Goal: Task Accomplishment & Management: Manage account settings

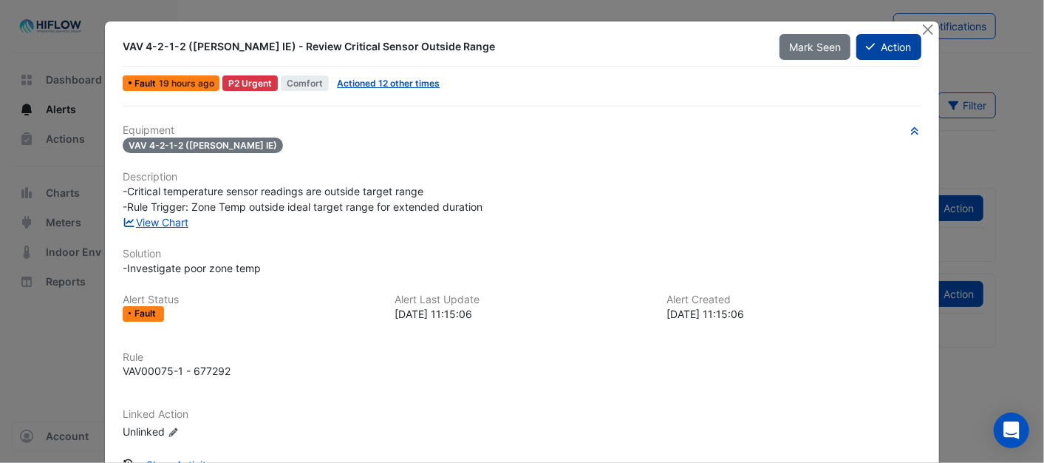
click at [887, 41] on button "Action" at bounding box center [889, 47] width 64 height 26
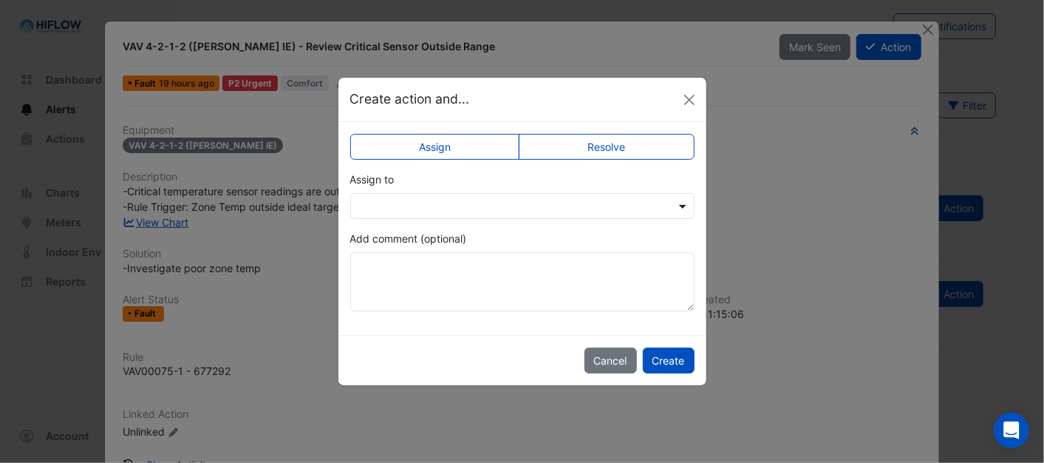
click at [684, 204] on span at bounding box center [685, 206] width 18 height 16
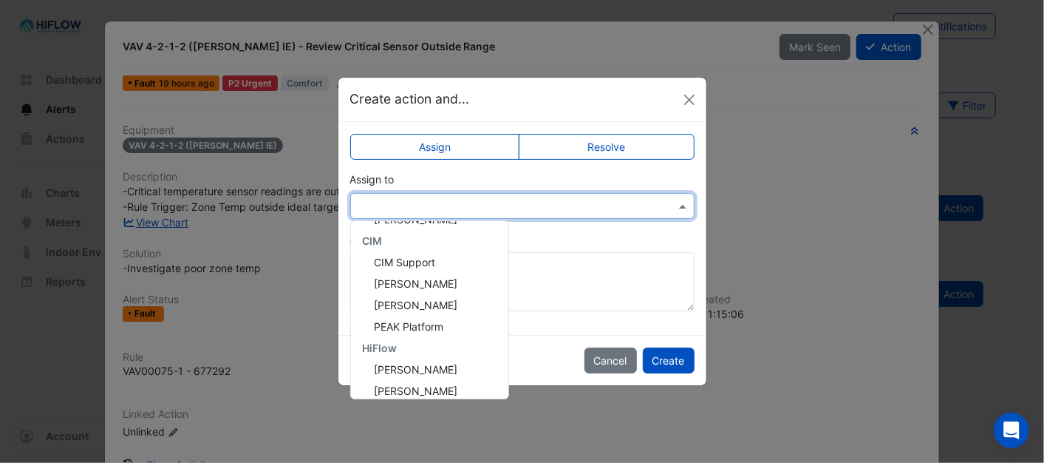
scroll to position [198, 0]
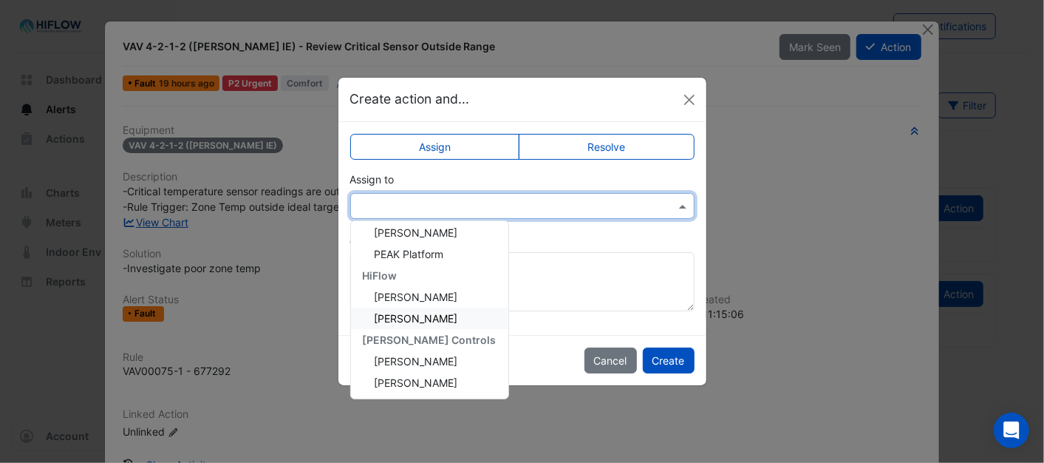
click at [409, 312] on span "[PERSON_NAME]" at bounding box center [417, 318] width 84 height 13
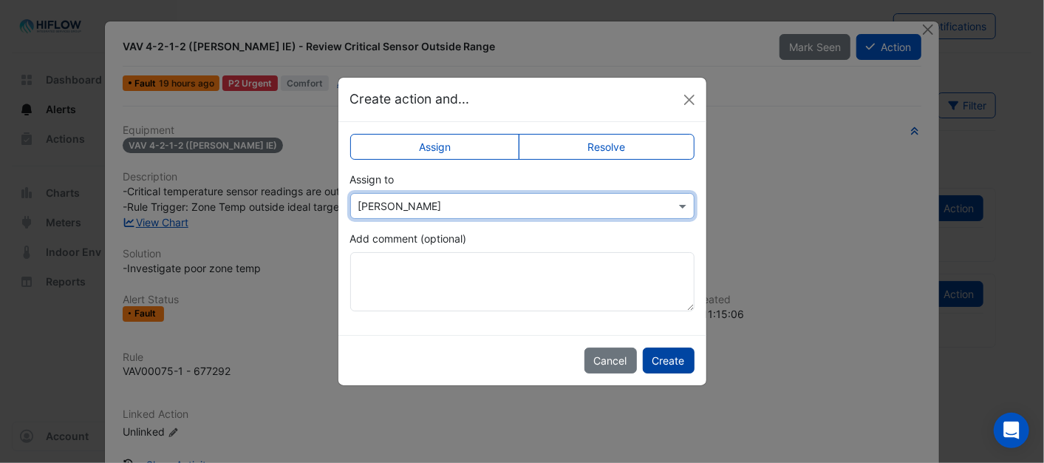
click at [665, 355] on button "Create" at bounding box center [669, 360] width 52 height 26
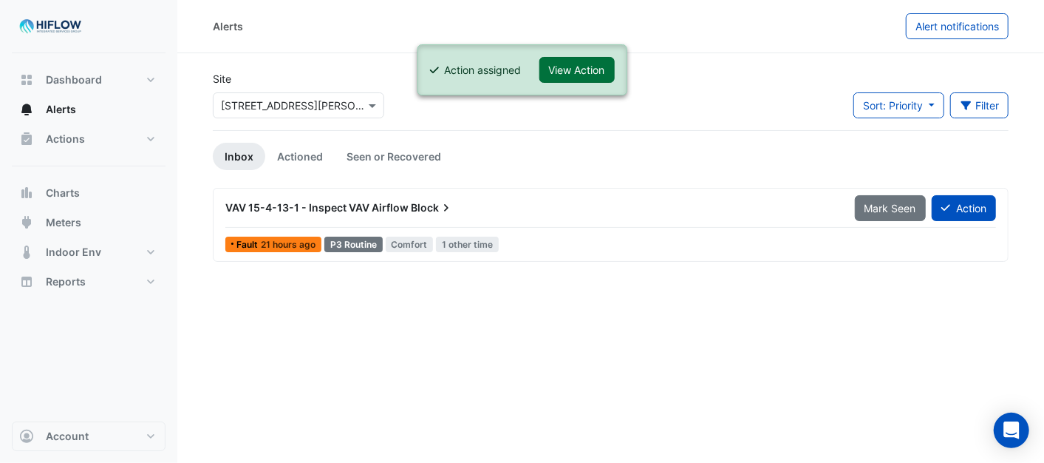
click at [609, 74] on button "View Action" at bounding box center [577, 70] width 75 height 26
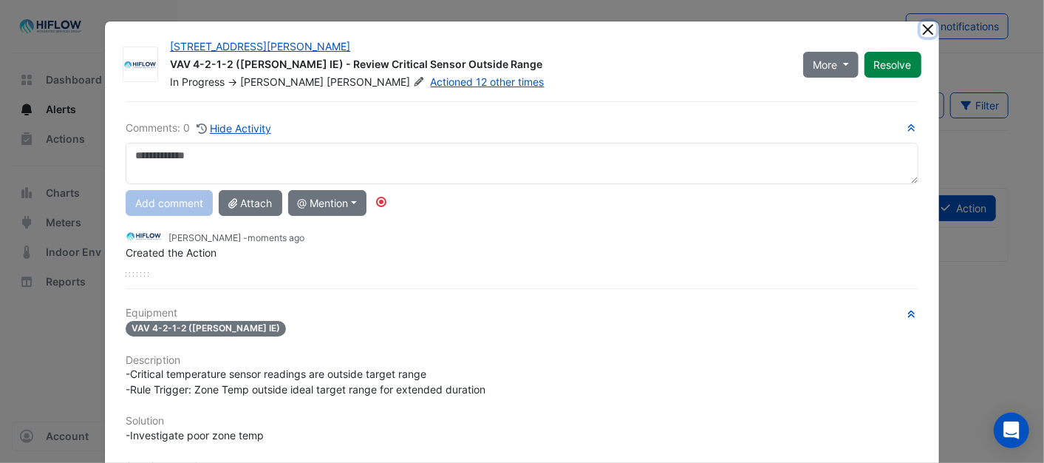
click at [922, 27] on button "Close" at bounding box center [929, 29] width 16 height 16
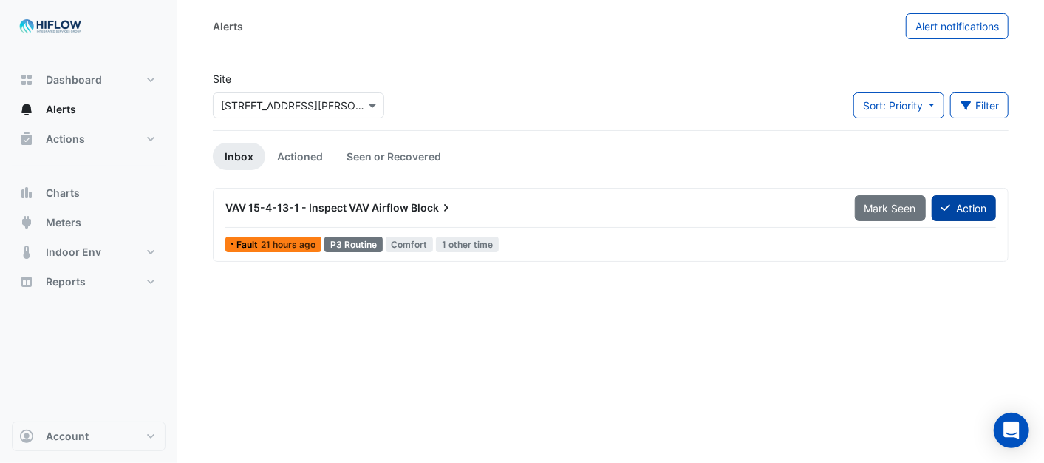
click at [971, 202] on button "Action" at bounding box center [964, 208] width 64 height 26
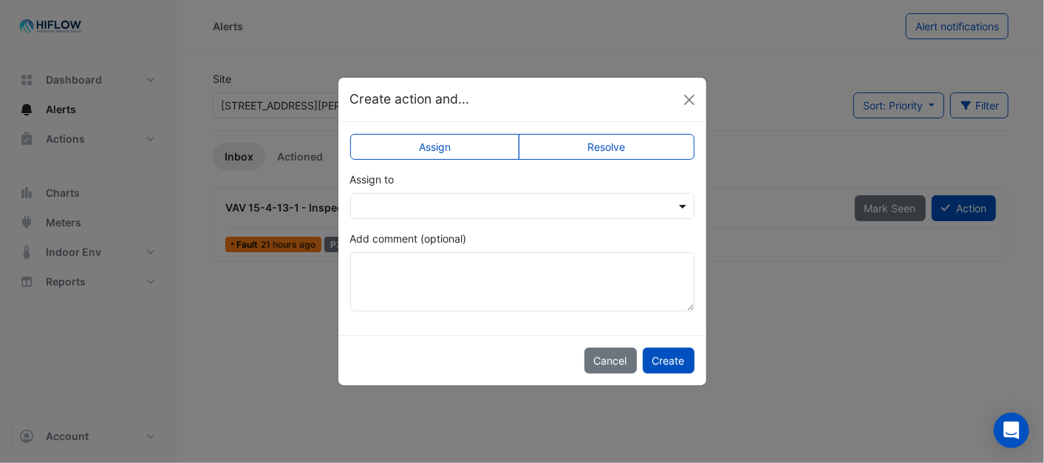
click at [688, 205] on span at bounding box center [685, 206] width 18 height 16
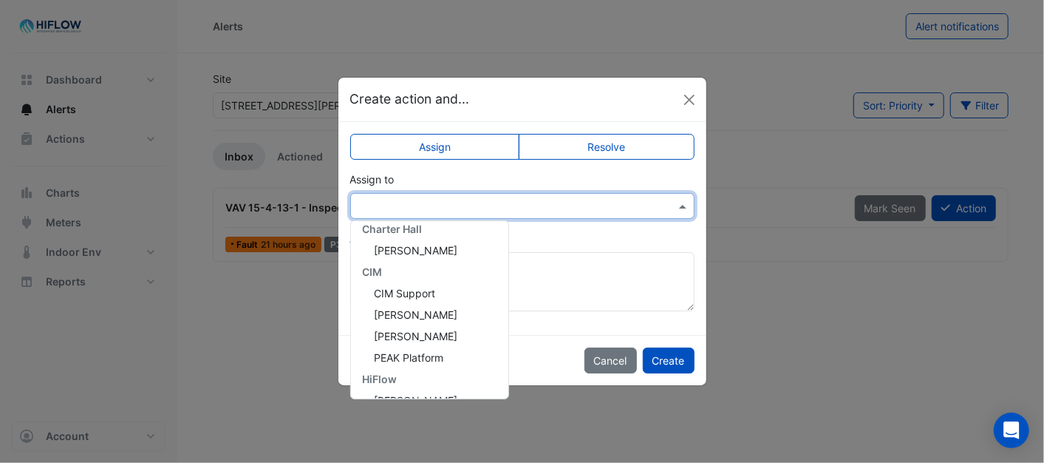
scroll to position [198, 0]
click at [417, 313] on span "[PERSON_NAME]" at bounding box center [417, 318] width 84 height 13
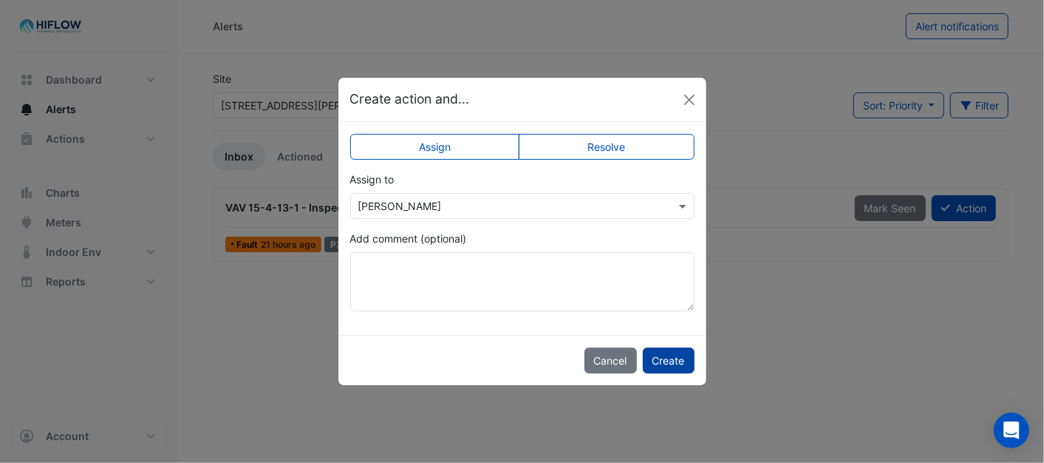
click at [660, 359] on button "Create" at bounding box center [669, 360] width 52 height 26
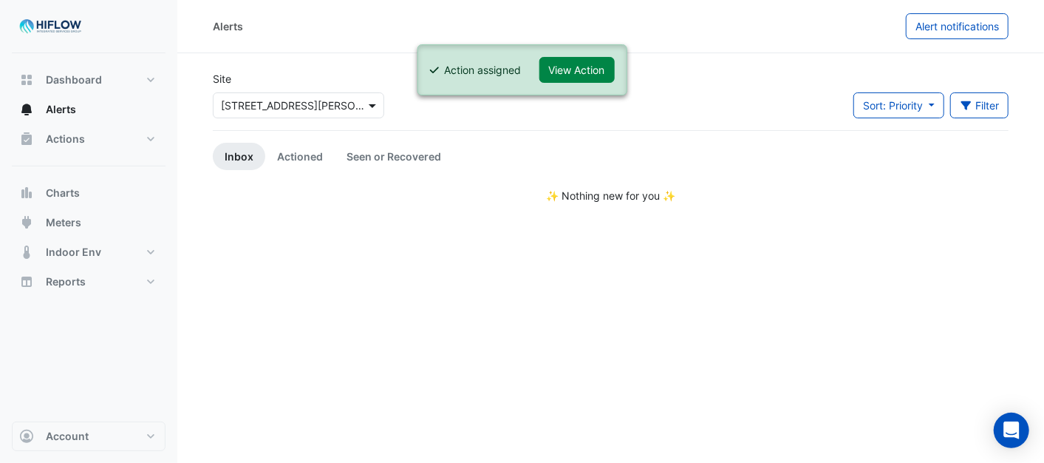
click at [375, 104] on span at bounding box center [374, 106] width 18 height 16
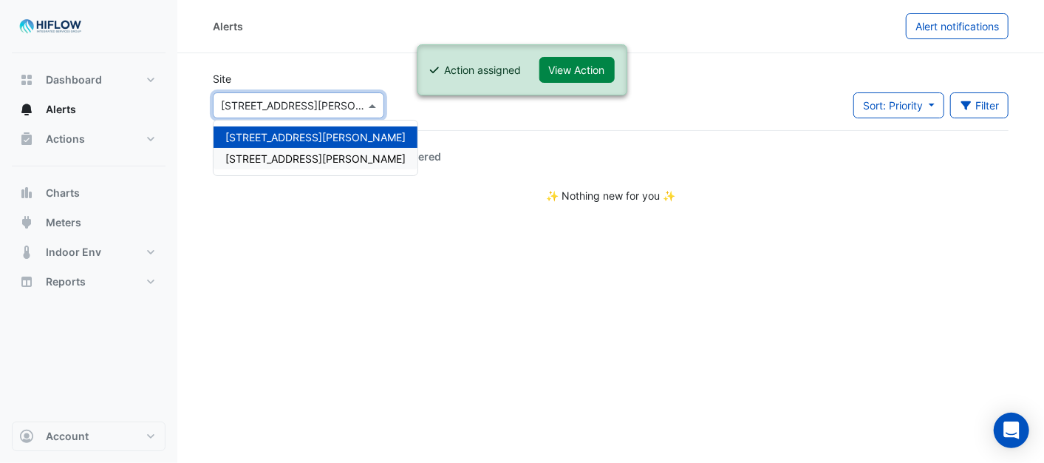
click at [285, 156] on span "[STREET_ADDRESS][PERSON_NAME]" at bounding box center [315, 158] width 180 height 13
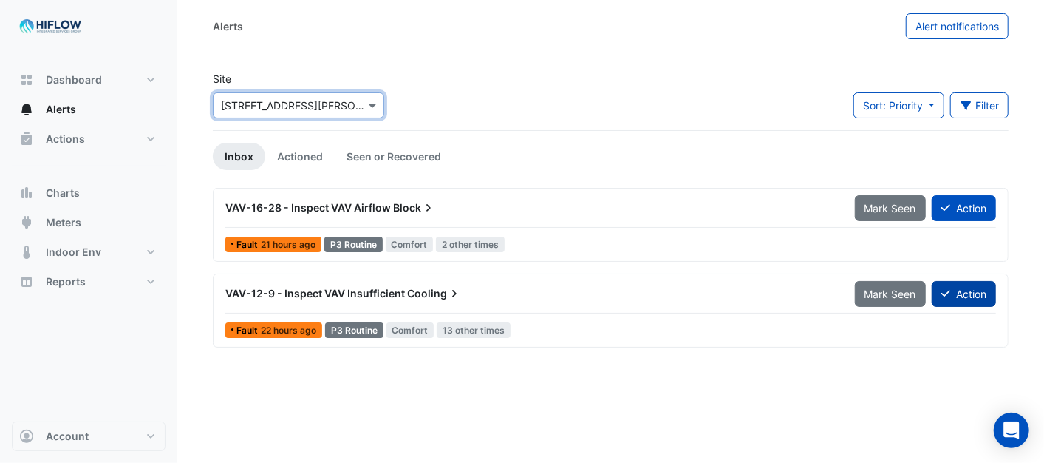
click at [970, 297] on button "Action" at bounding box center [964, 294] width 64 height 26
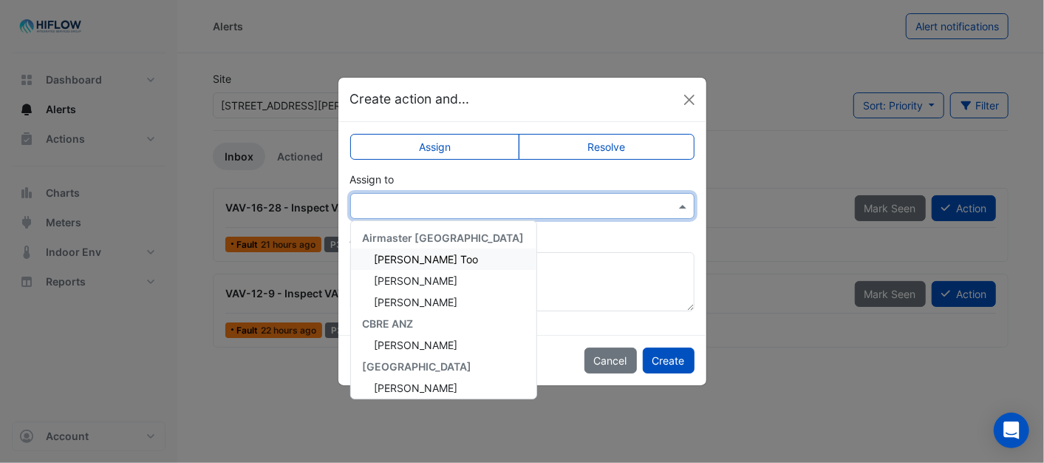
click at [681, 201] on span at bounding box center [685, 206] width 18 height 16
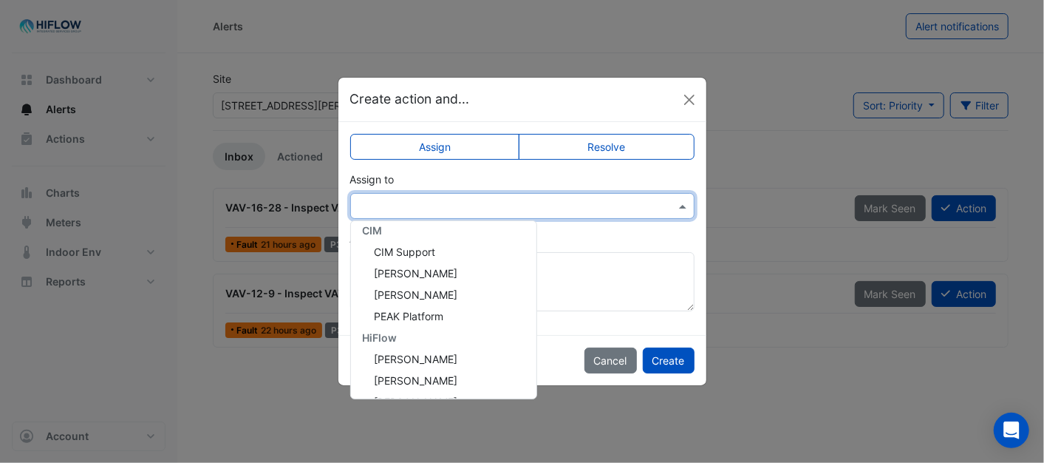
scroll to position [284, 0]
click at [440, 381] on div "[PERSON_NAME]" at bounding box center [444, 382] width 186 height 21
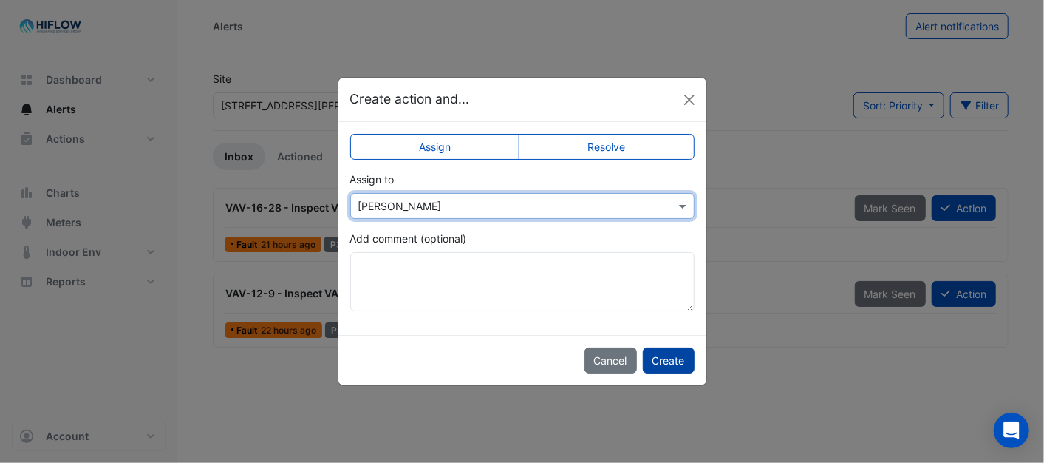
click at [681, 364] on button "Create" at bounding box center [669, 360] width 52 height 26
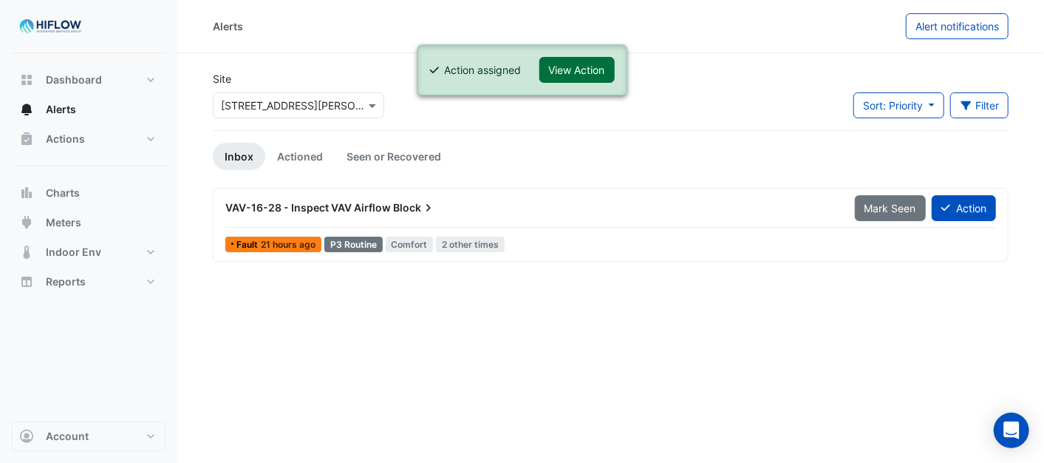
click at [591, 69] on button "View Action" at bounding box center [577, 70] width 75 height 26
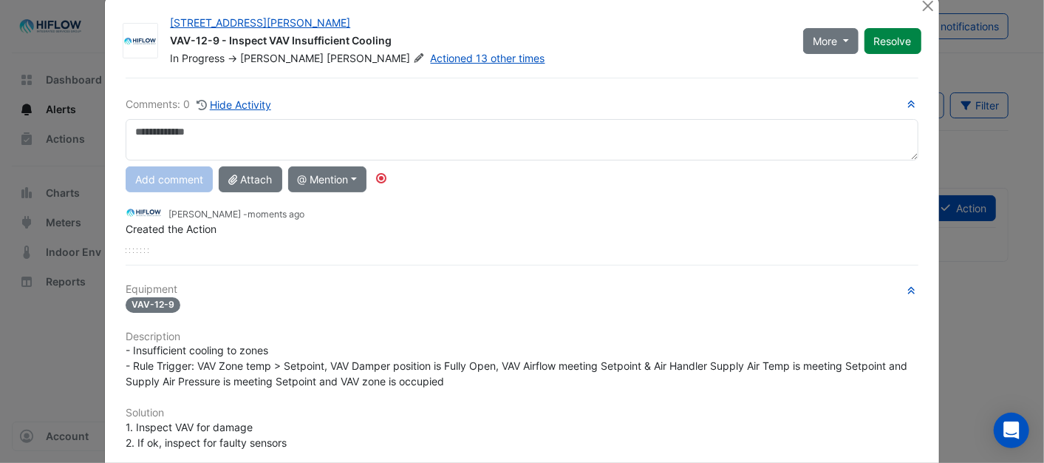
scroll to position [0, 0]
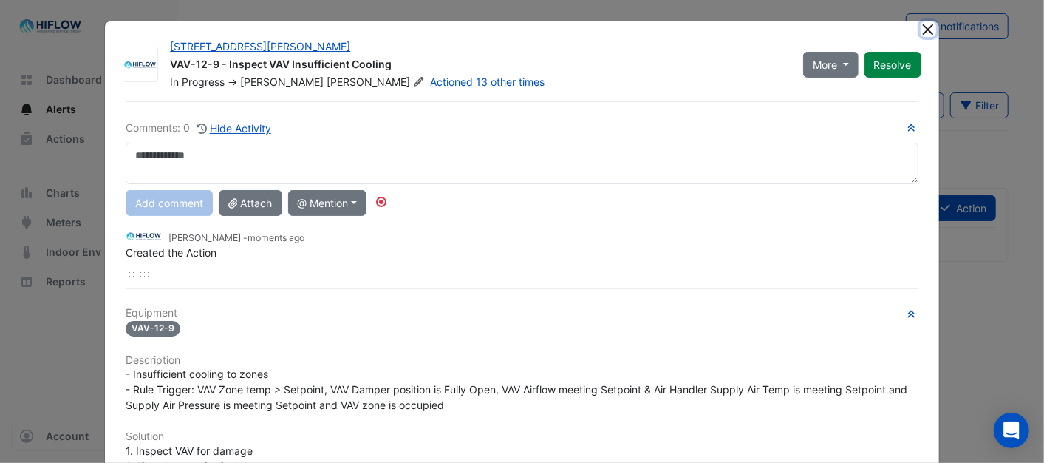
click at [927, 25] on button "Close" at bounding box center [929, 29] width 16 height 16
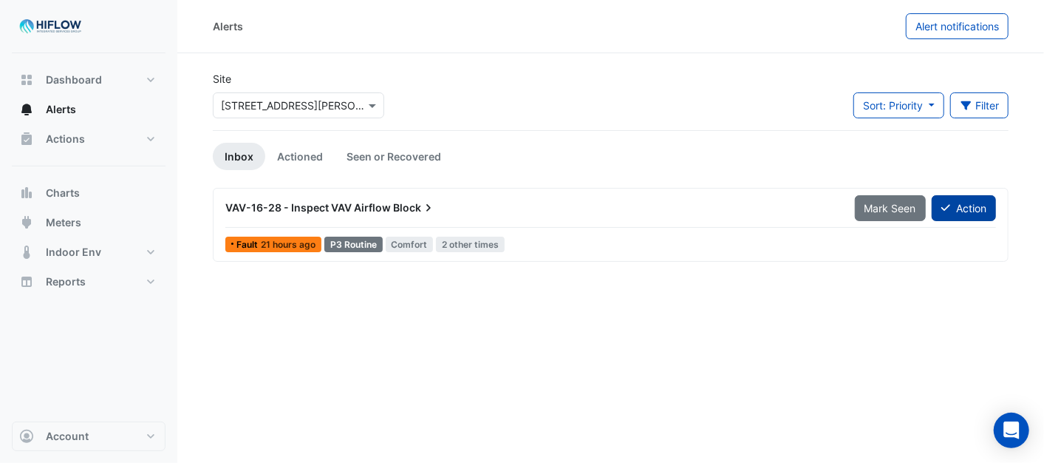
click at [956, 209] on button "Action" at bounding box center [964, 208] width 64 height 26
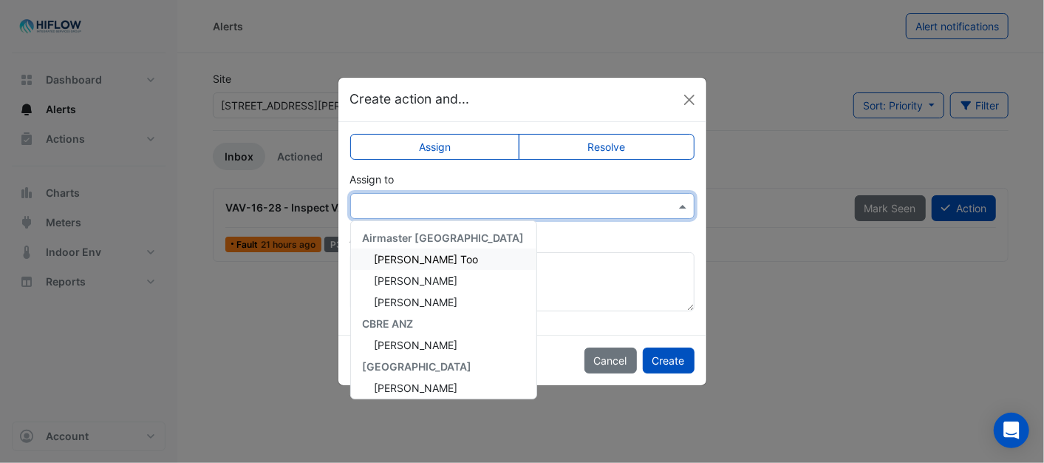
click at [687, 202] on span at bounding box center [685, 206] width 18 height 16
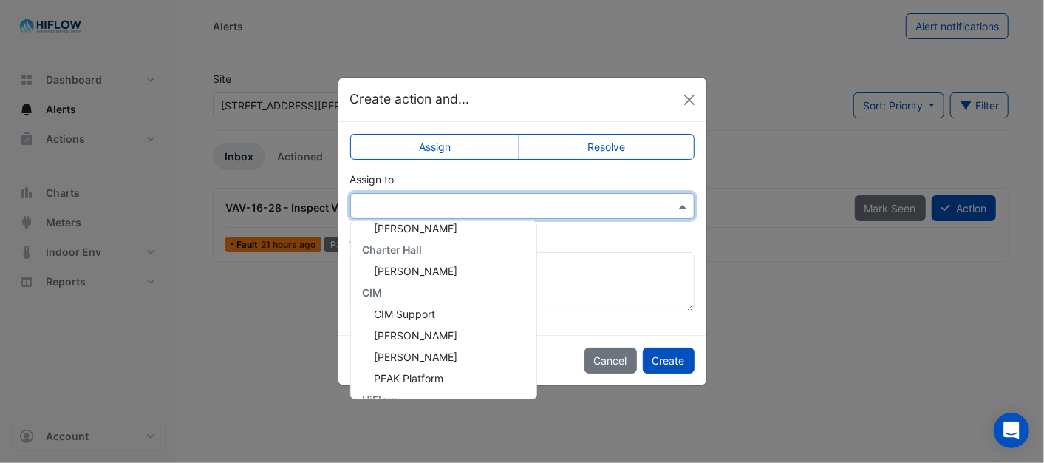
scroll to position [284, 0]
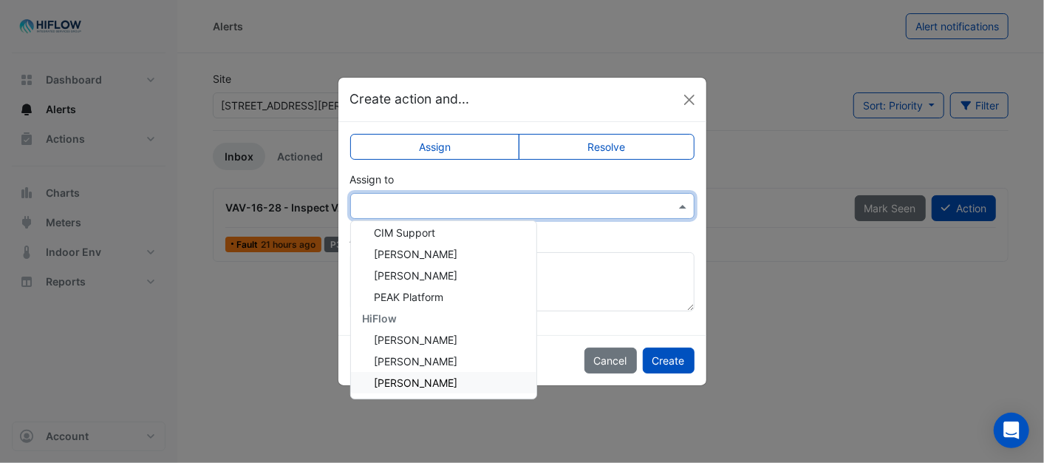
click at [418, 378] on span "[PERSON_NAME]" at bounding box center [417, 382] width 84 height 13
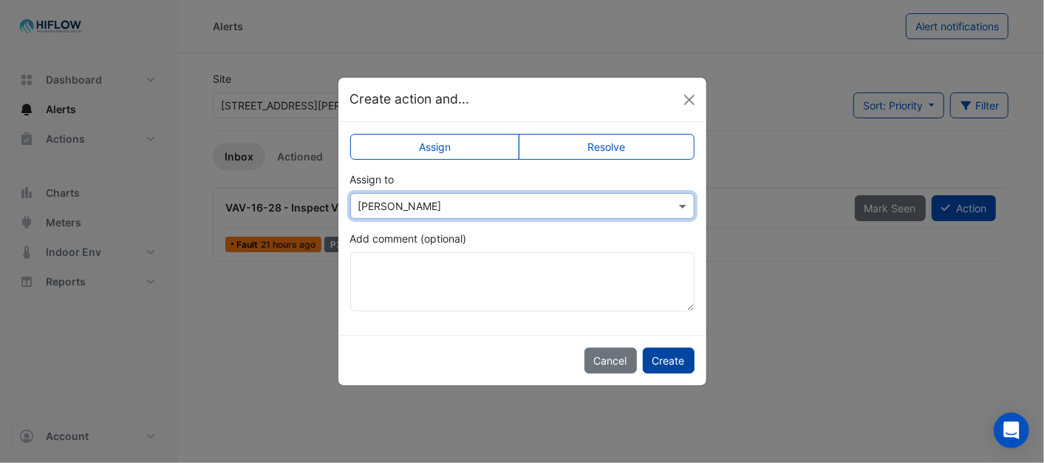
click at [660, 358] on button "Create" at bounding box center [669, 360] width 52 height 26
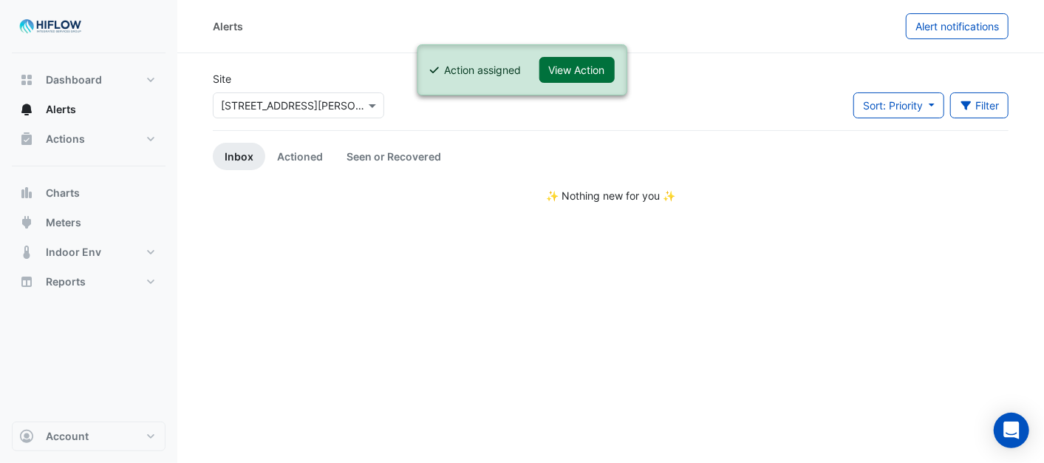
click at [582, 68] on button "View Action" at bounding box center [577, 70] width 75 height 26
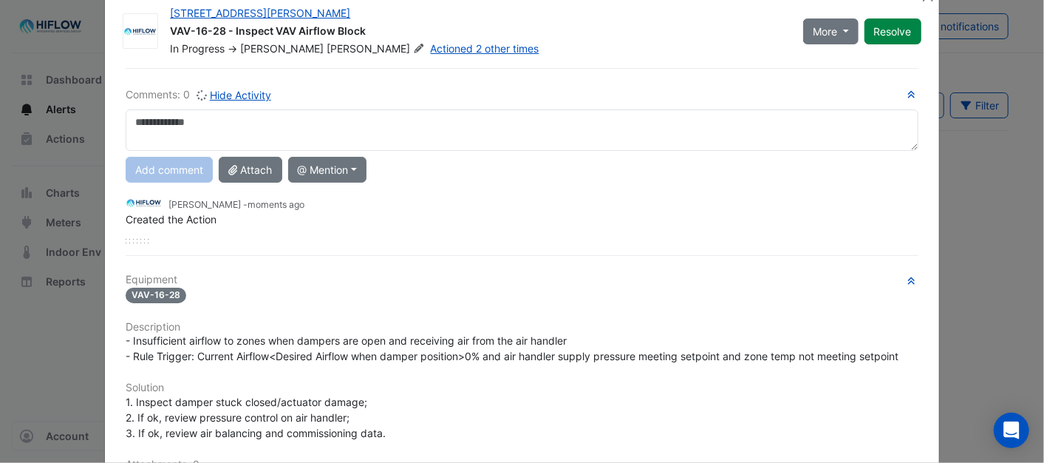
scroll to position [0, 0]
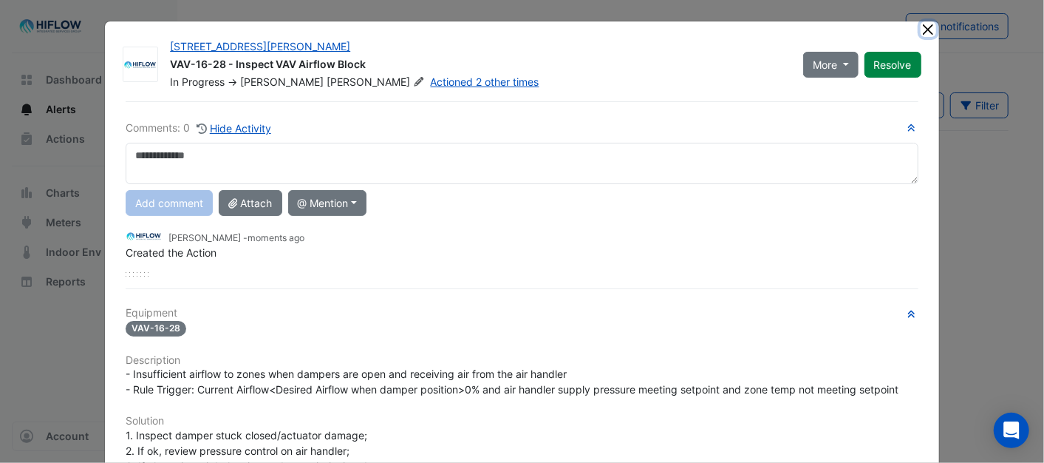
click at [921, 27] on button "Close" at bounding box center [929, 29] width 16 height 16
